Goal: Information Seeking & Learning: Check status

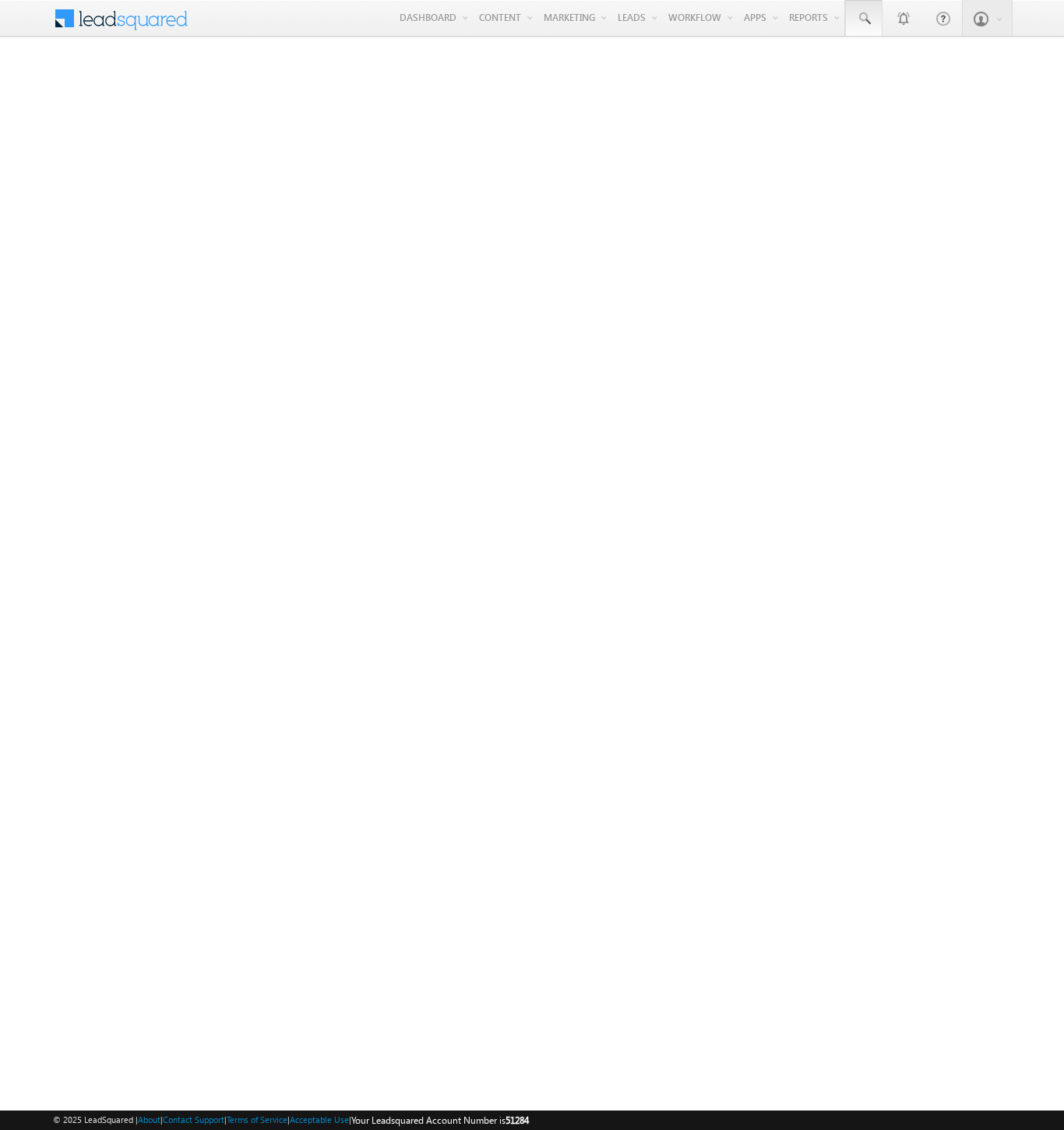
click at [863, 18] on span at bounding box center [863, 18] width 15 height 15
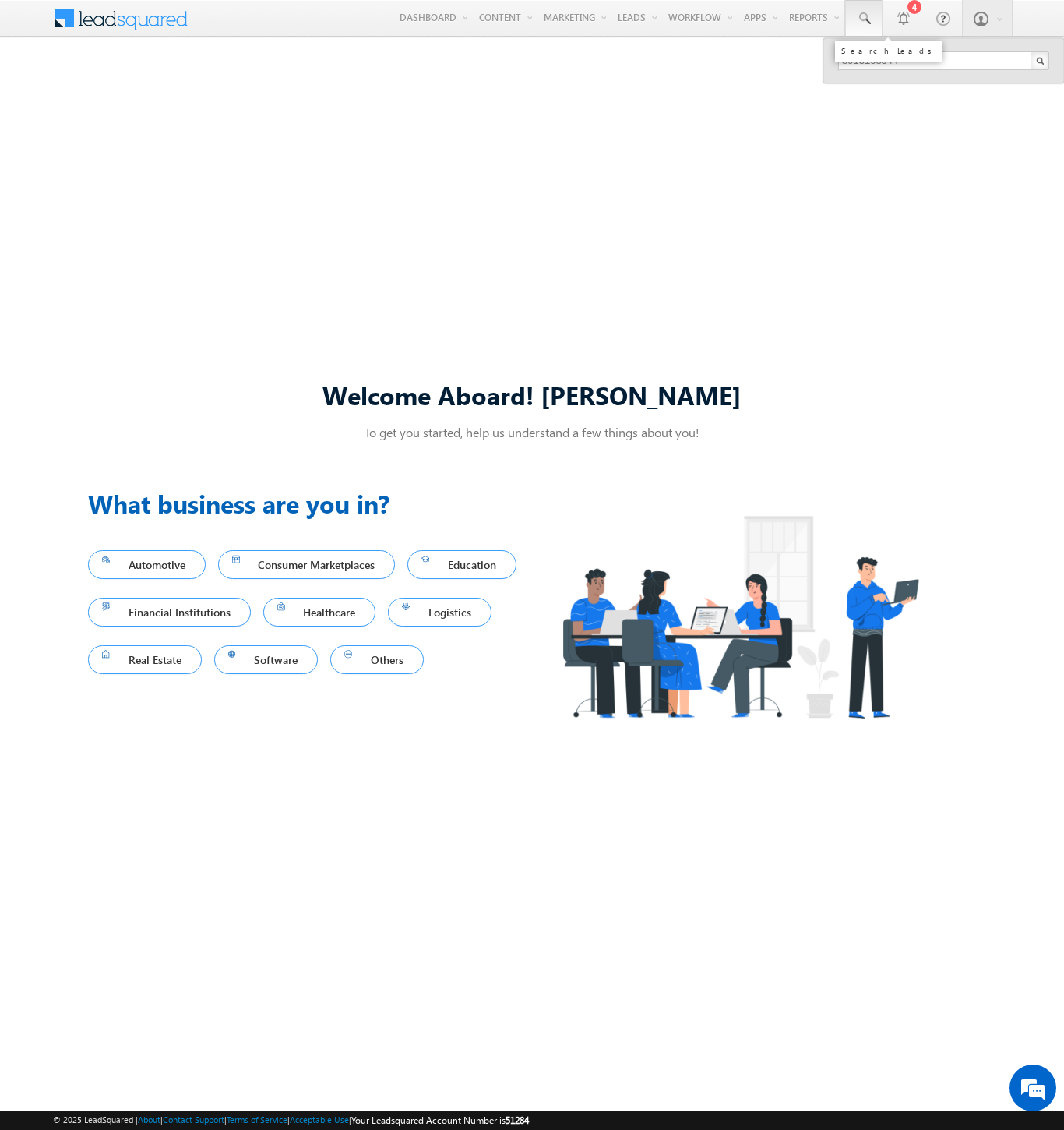
type input "8913108544"
click at [950, 83] on div "[PERSON_NAME]" at bounding box center [950, 83] width 209 height 17
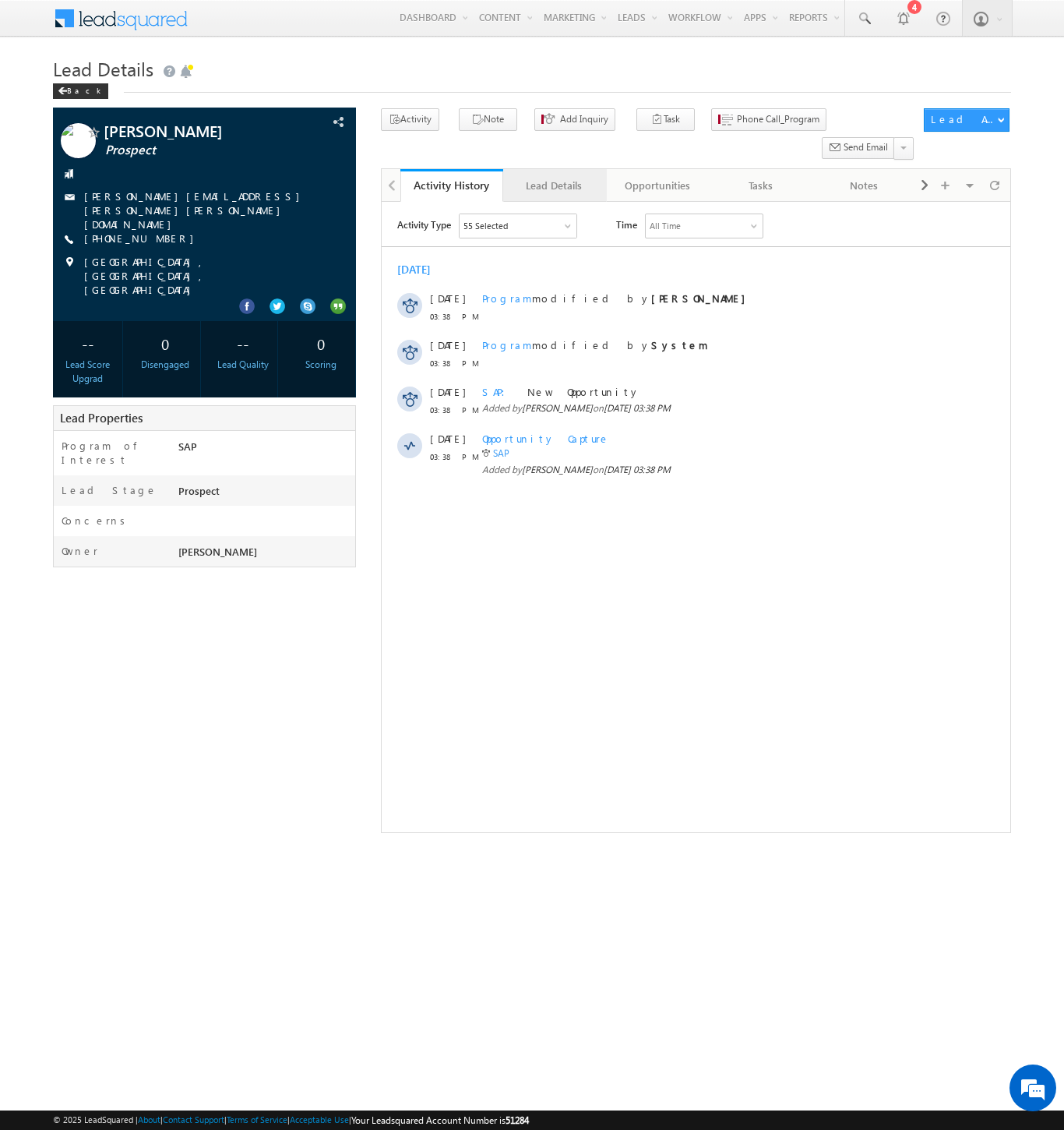
click at [554, 176] on div "Lead Details" at bounding box center [553, 185] width 76 height 18
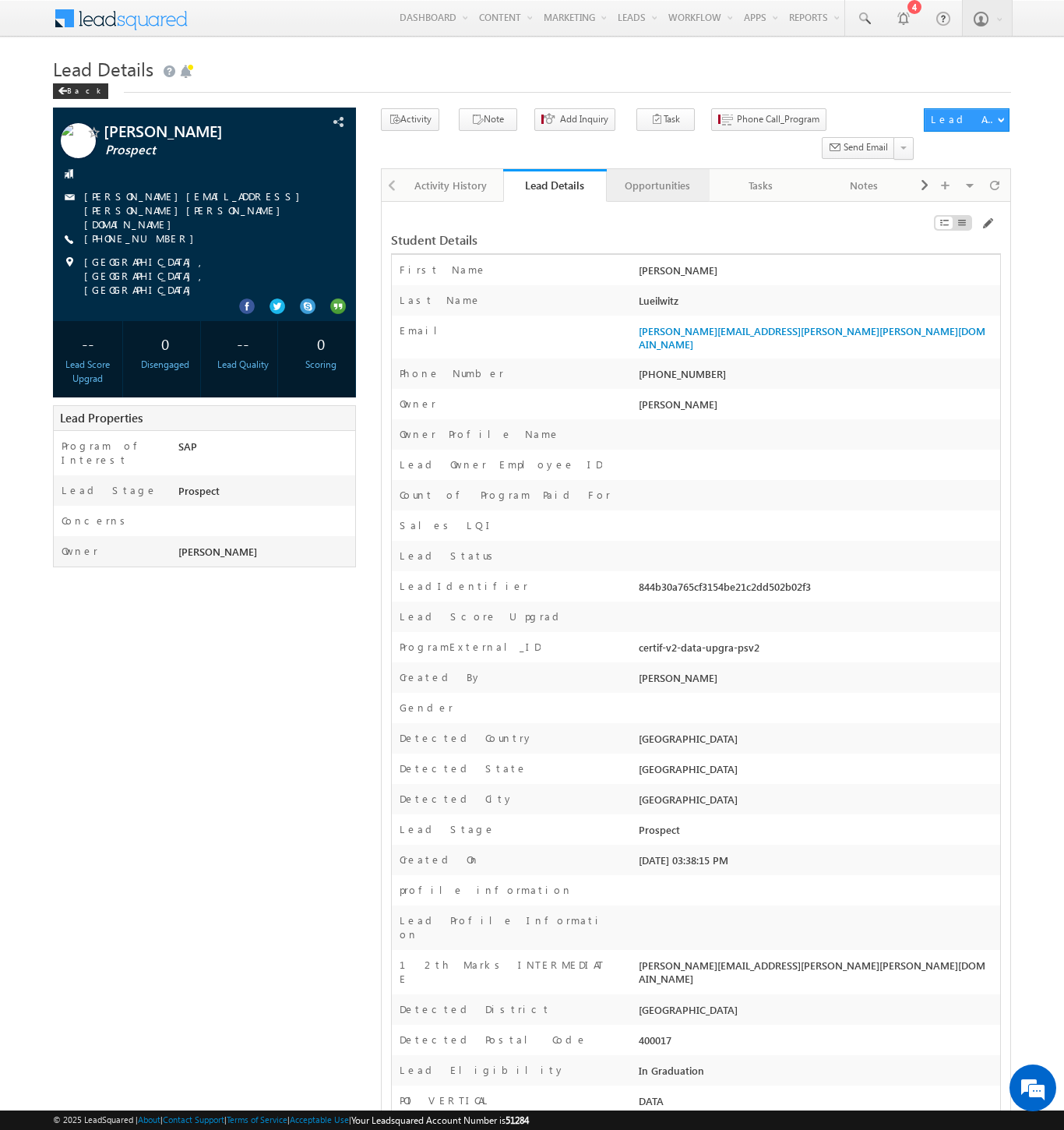
click at [656, 176] on div "Opportunities" at bounding box center [657, 185] width 76 height 18
